Goal: Find specific page/section: Find specific page/section

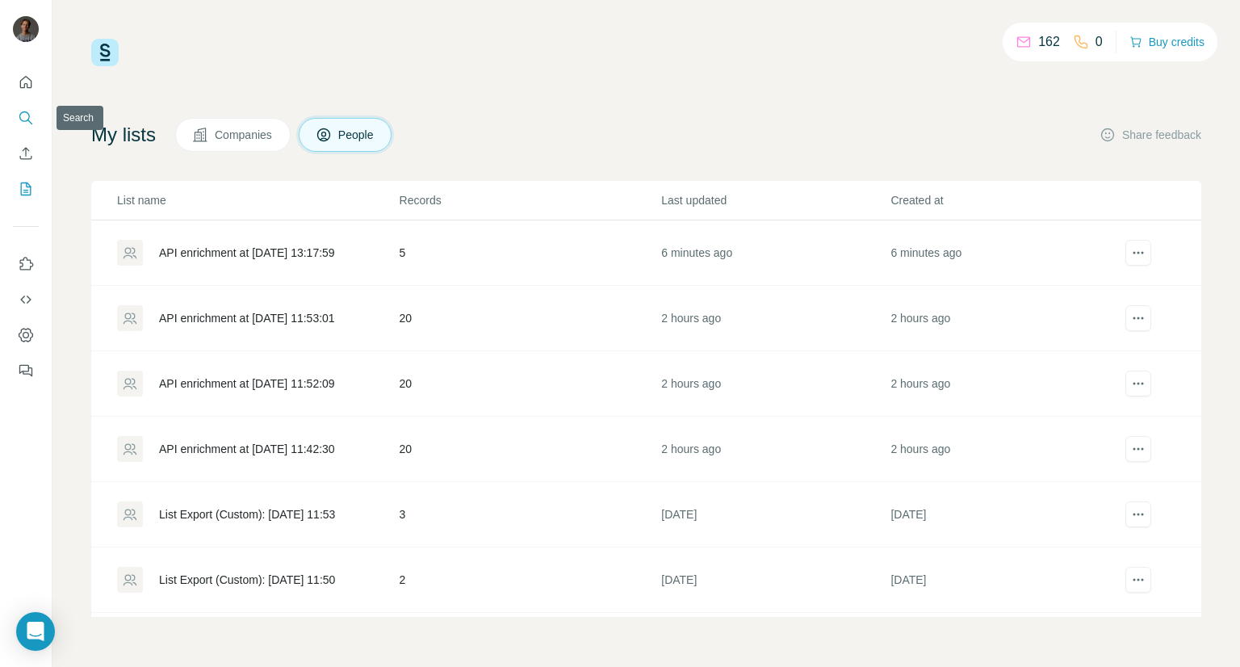
click at [23, 107] on button "Search" at bounding box center [26, 117] width 26 height 29
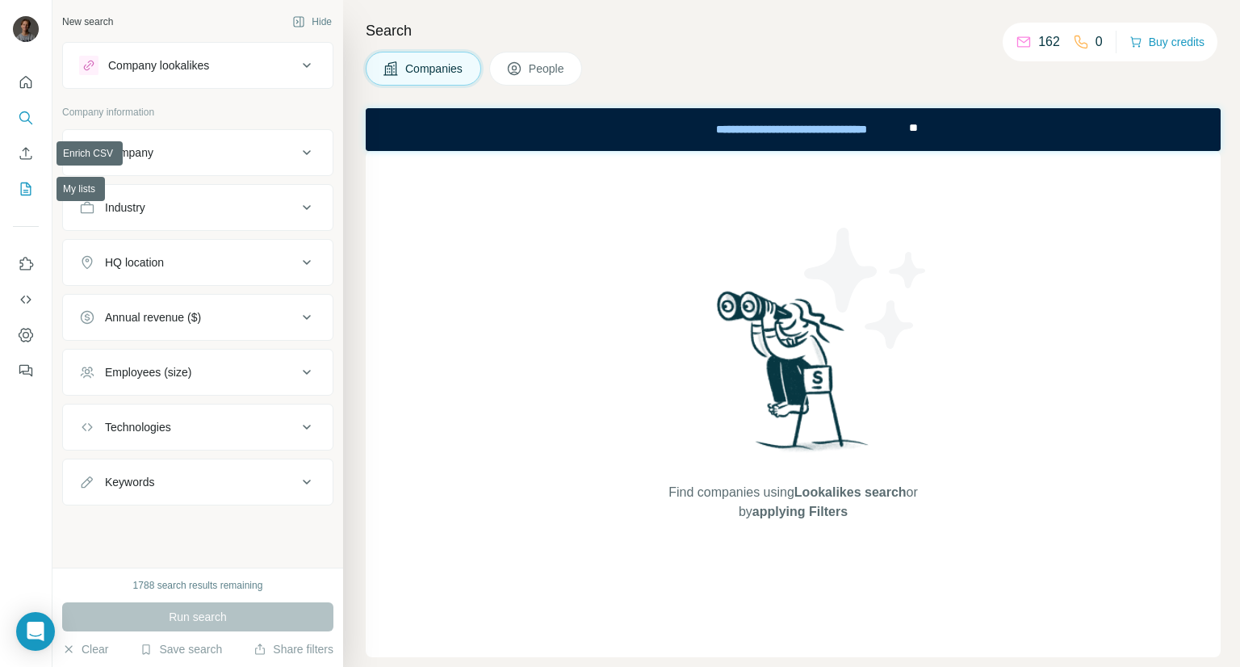
click at [24, 181] on icon "My lists" at bounding box center [26, 189] width 16 height 16
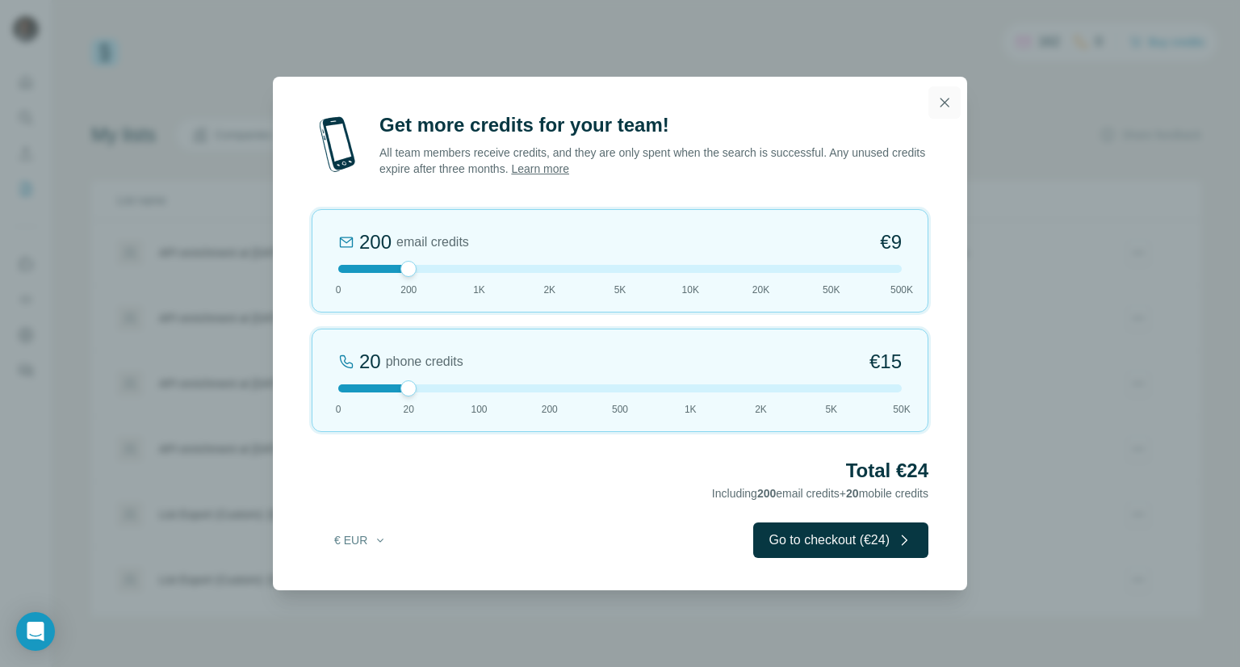
click at [948, 103] on icon "button" at bounding box center [944, 102] width 16 height 16
